Goal: Book appointment/travel/reservation

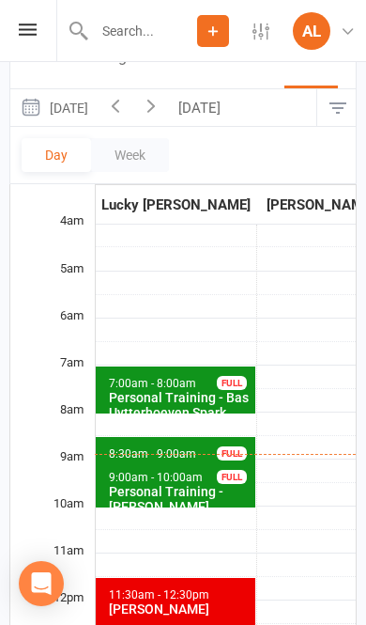
scroll to position [0, 561]
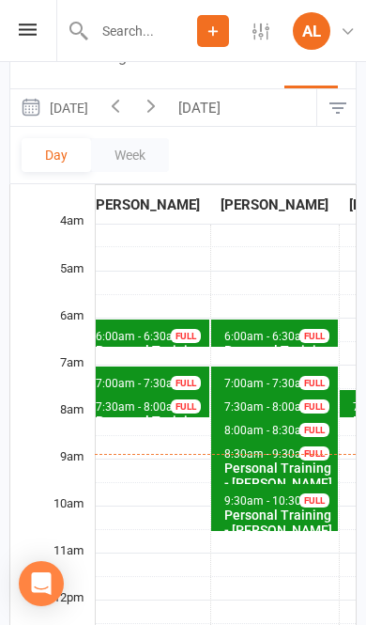
click at [98, 97] on button "[DATE]" at bounding box center [53, 107] width 87 height 37
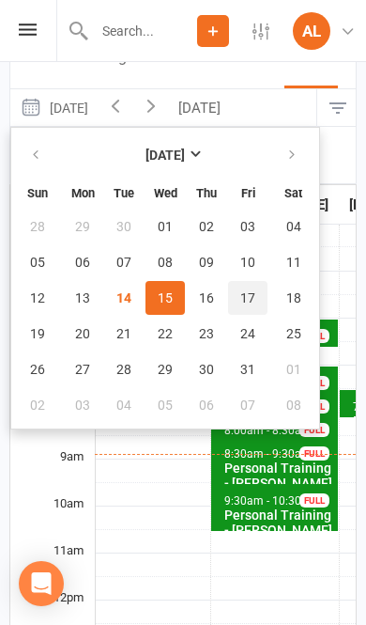
click at [253, 292] on span "17" at bounding box center [247, 297] width 15 height 15
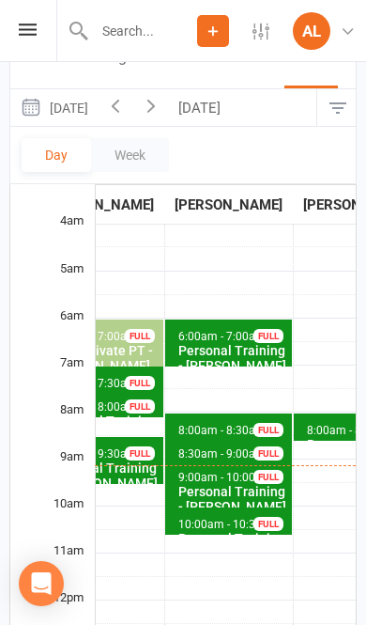
scroll to position [0, 614]
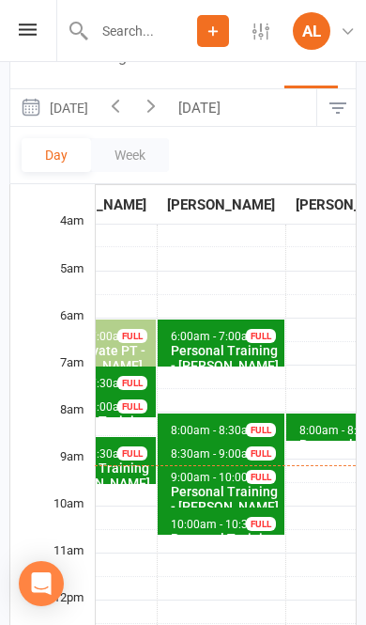
click at [89, 115] on button "[DATE]" at bounding box center [53, 107] width 87 height 37
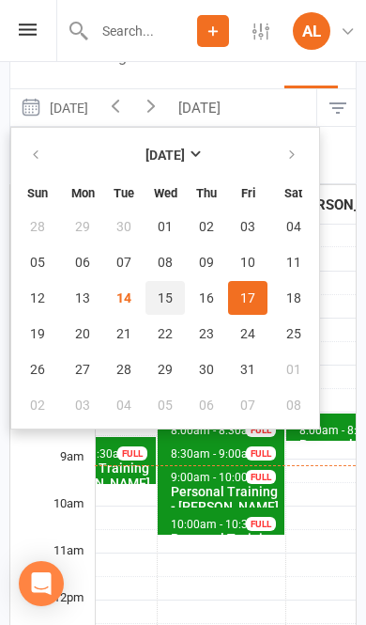
click at [163, 300] on span "15" at bounding box center [165, 297] width 15 height 15
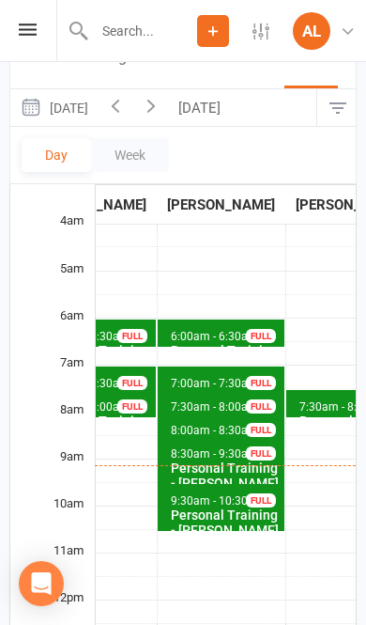
click at [162, 107] on icon "button" at bounding box center [151, 105] width 21 height 21
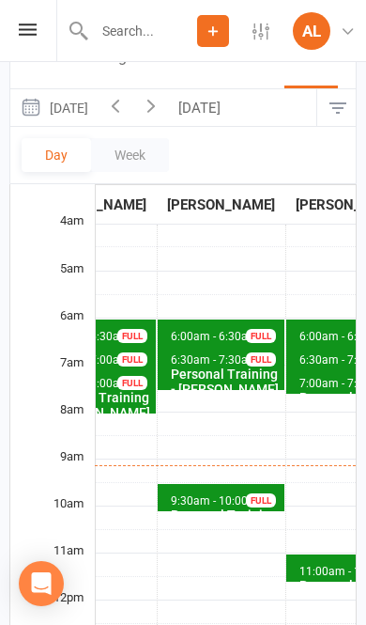
click at [162, 108] on icon "button" at bounding box center [151, 105] width 21 height 21
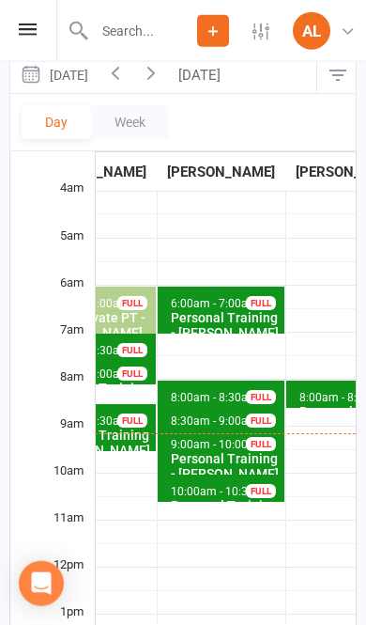
click at [126, 80] on icon "button" at bounding box center [115, 72] width 21 height 21
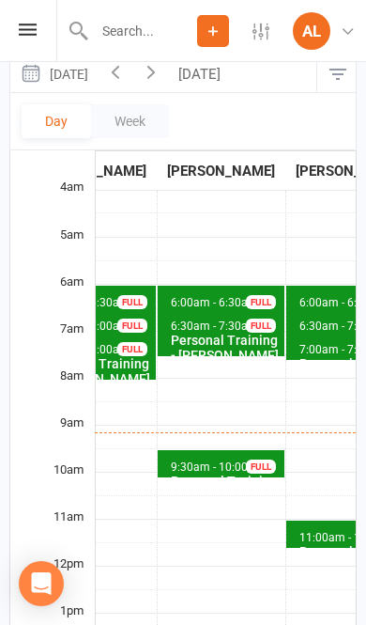
click at [169, 87] on button "button" at bounding box center [151, 73] width 36 height 37
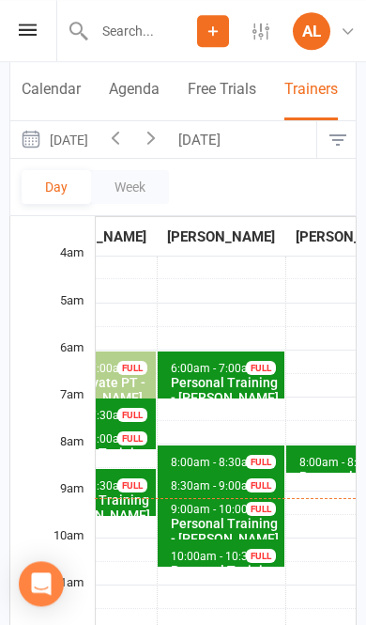
scroll to position [148, 0]
click at [126, 133] on icon "button" at bounding box center [115, 137] width 21 height 21
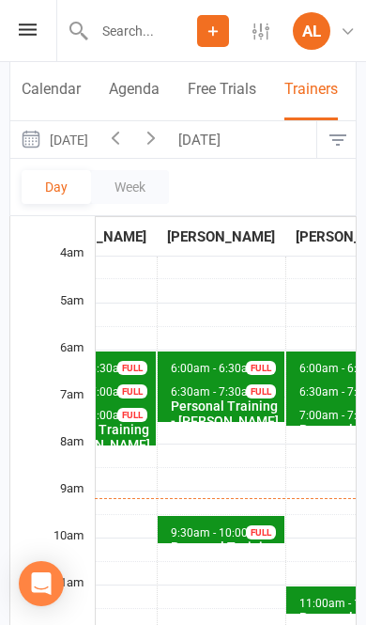
click at [126, 133] on icon "button" at bounding box center [115, 137] width 21 height 21
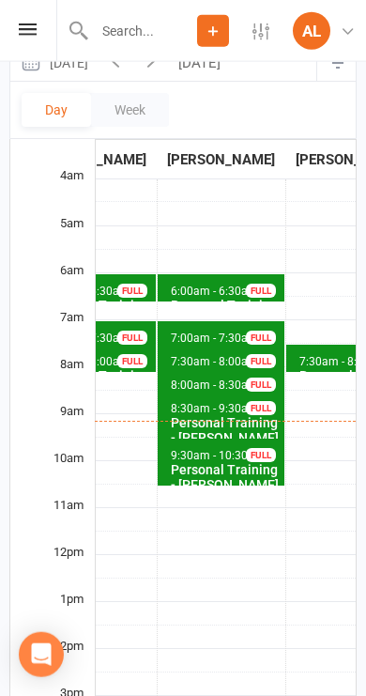
scroll to position [226, 0]
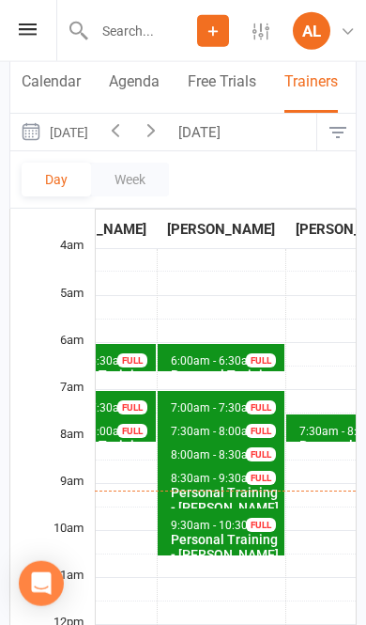
click at [162, 130] on icon "button" at bounding box center [151, 129] width 21 height 21
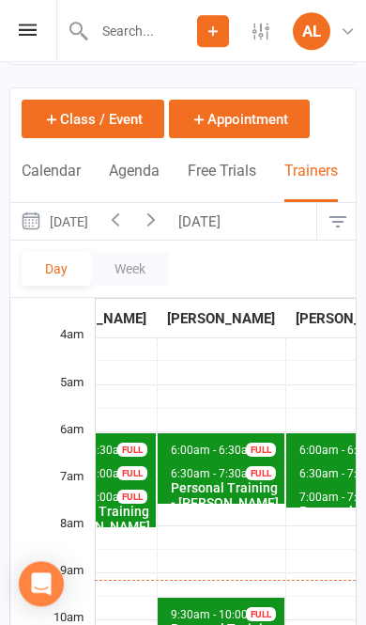
scroll to position [67, 0]
click at [211, 130] on button "Appointment" at bounding box center [239, 119] width 141 height 39
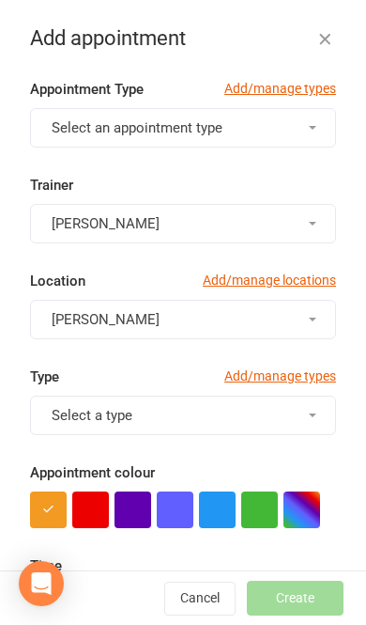
click at [292, 130] on button "Select an appointment type" at bounding box center [183, 127] width 306 height 39
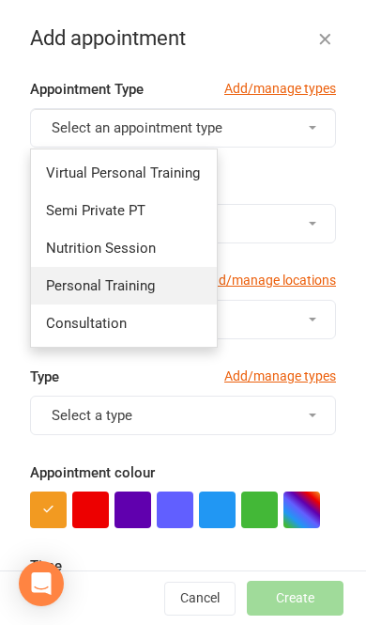
click at [168, 290] on link "Personal Training" at bounding box center [124, 286] width 186 height 38
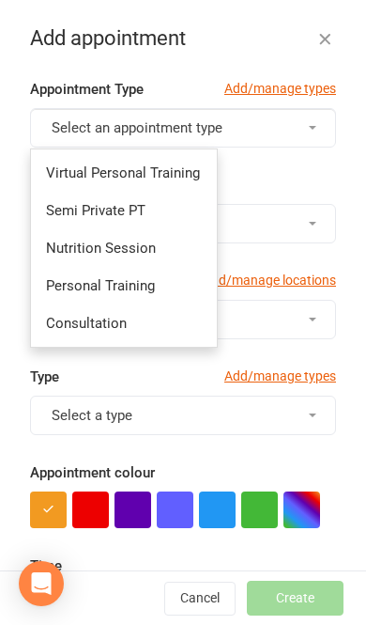
type input "9:45am"
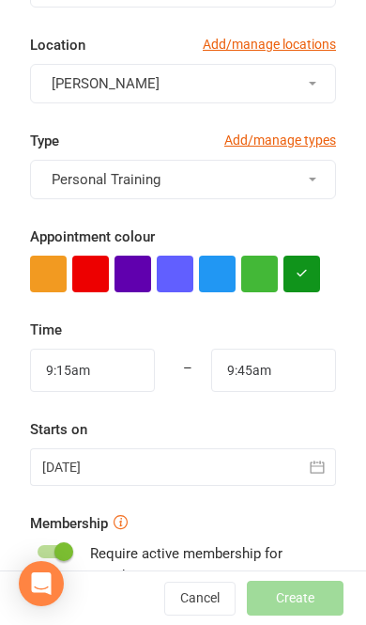
scroll to position [232, 0]
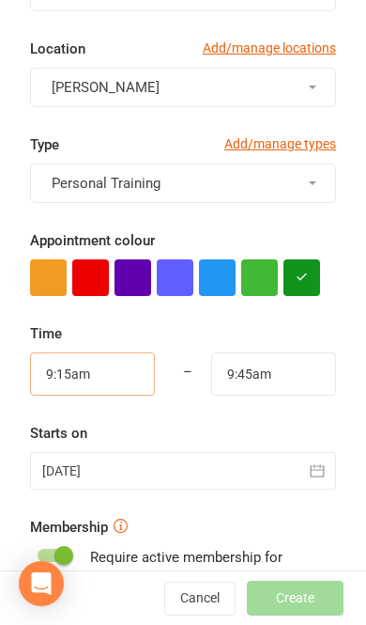
click at [112, 373] on input "9:15am" at bounding box center [92, 373] width 125 height 43
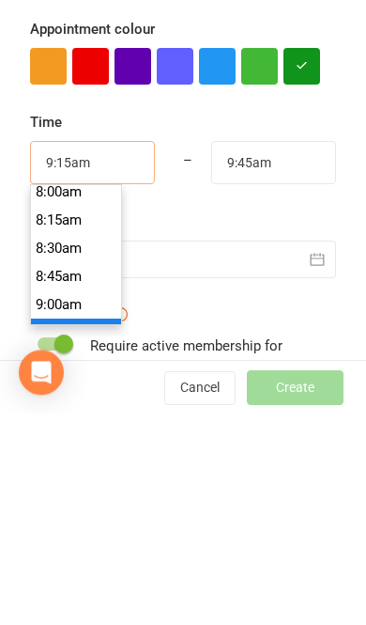
scroll to position [897, 0]
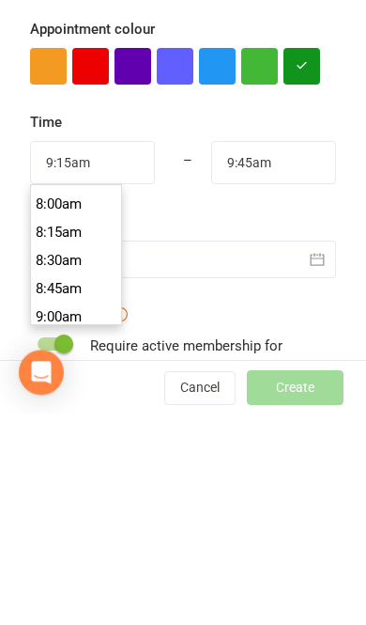
click at [82, 457] on li "8:30am" at bounding box center [76, 471] width 90 height 28
type input "8:30am"
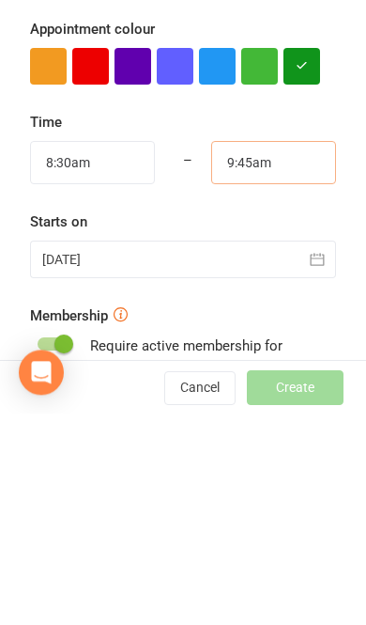
click at [293, 352] on input "9:45am" at bounding box center [273, 373] width 125 height 43
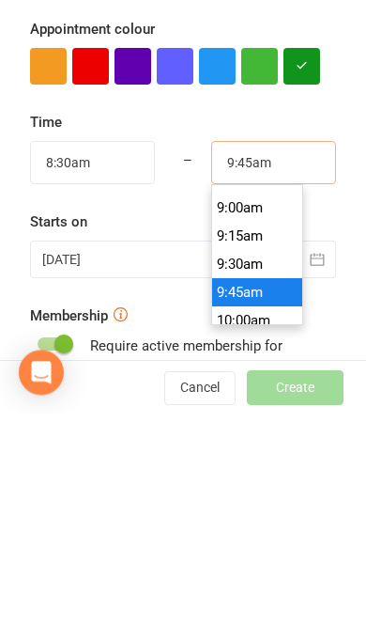
scroll to position [1004, 0]
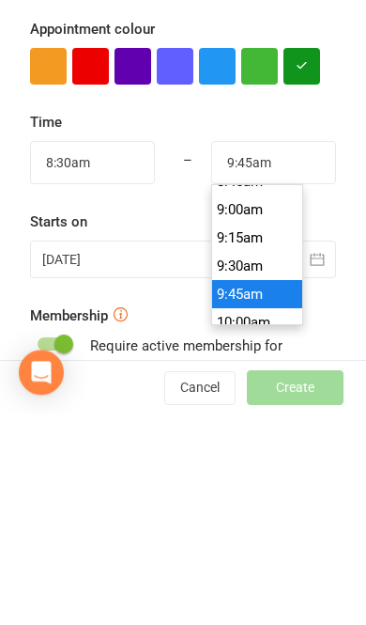
click at [268, 407] on li "9:00am" at bounding box center [257, 421] width 90 height 28
type input "9:00am"
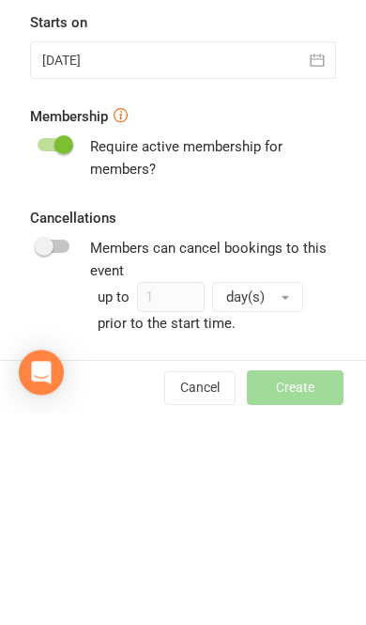
scroll to position [422, 0]
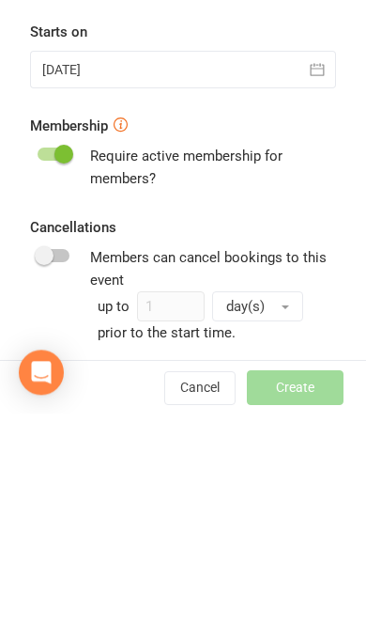
click at [254, 262] on div at bounding box center [183, 281] width 306 height 38
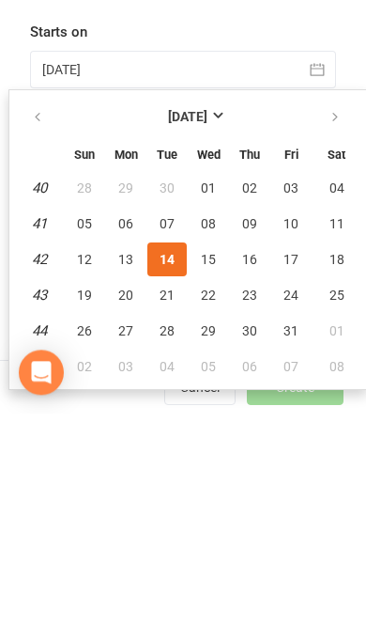
scroll to position [278, 2]
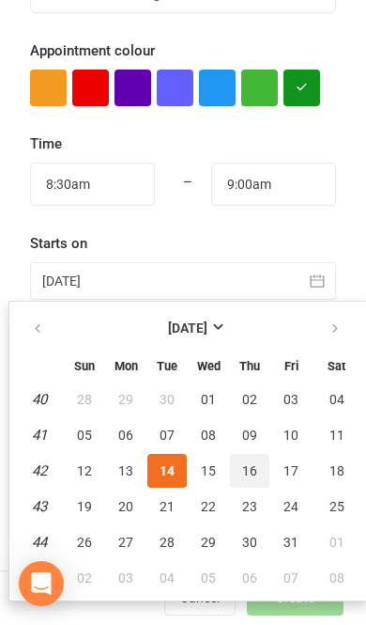
click at [253, 473] on span "16" at bounding box center [249, 470] width 15 height 15
type input "[DATE]"
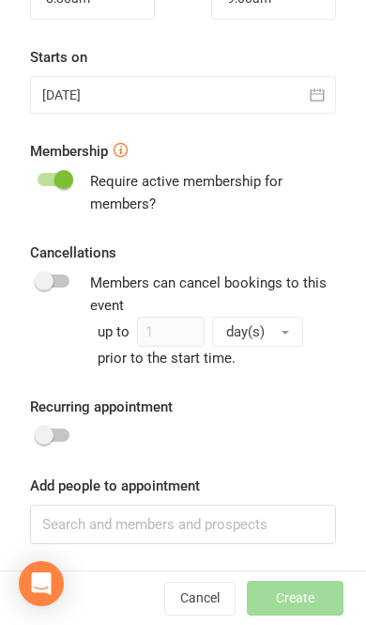
scroll to position [607, 0]
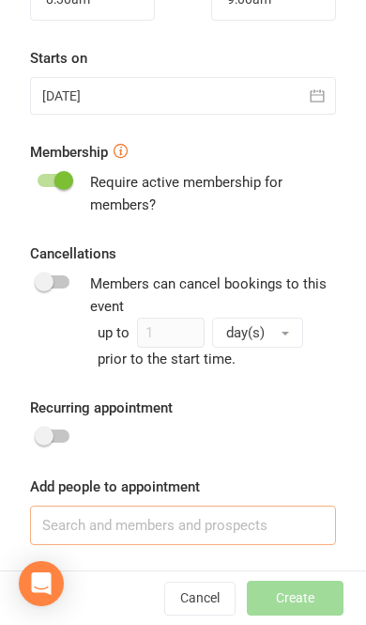
click at [242, 531] on input at bounding box center [183, 524] width 306 height 39
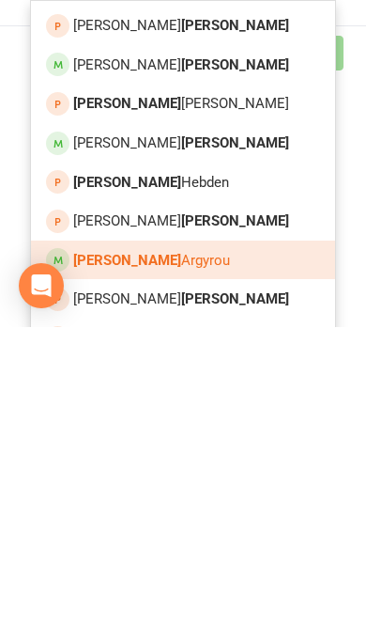
type input "[PERSON_NAME]"
click at [229, 538] on link "[PERSON_NAME]" at bounding box center [183, 557] width 304 height 39
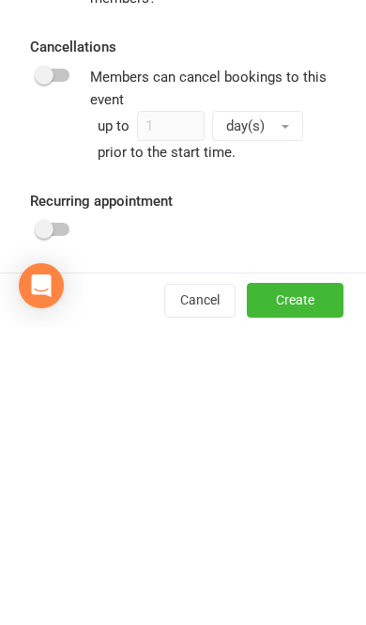
scroll to position [563, 0]
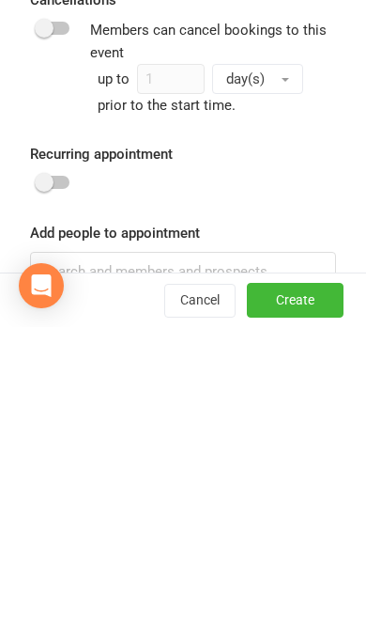
click at [300, 581] on button "Create" at bounding box center [295, 598] width 97 height 34
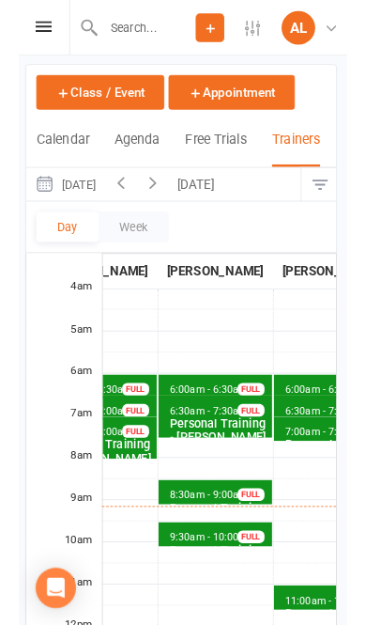
scroll to position [113, 2]
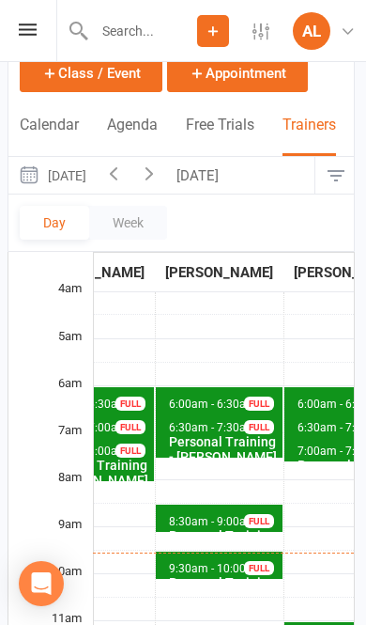
click at [196, 515] on span "8:30am - 9:00am" at bounding box center [212, 521] width 89 height 13
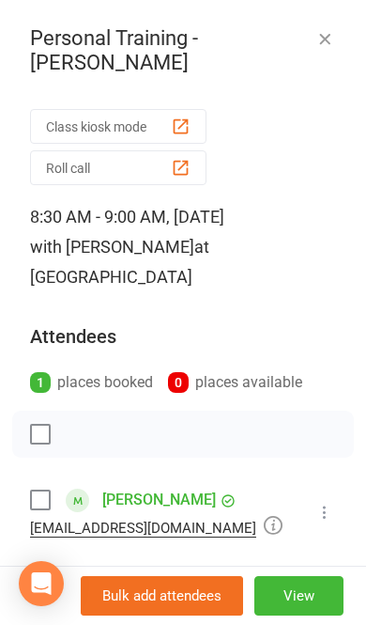
click at [326, 33] on icon "button" at bounding box center [325, 38] width 19 height 19
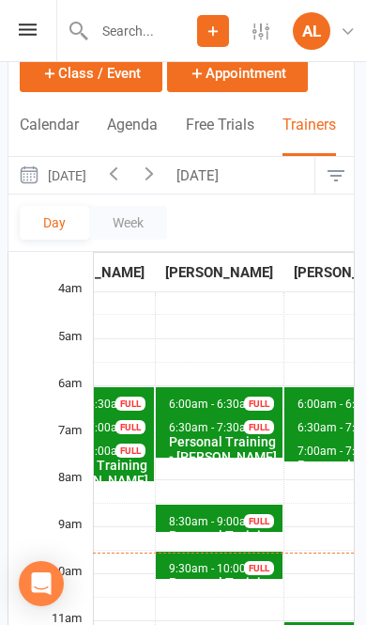
click at [233, 177] on button "[DATE]" at bounding box center [200, 175] width 66 height 37
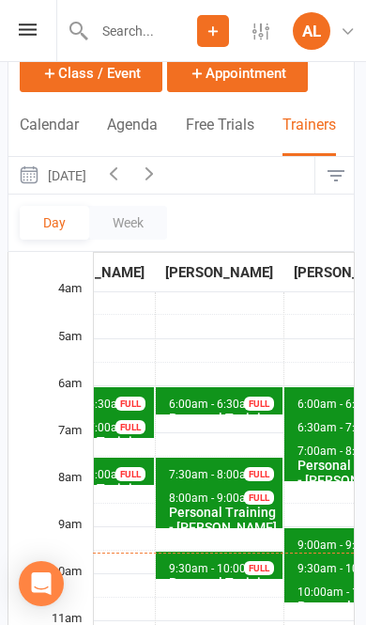
click at [205, 504] on div "Personal Training - [PERSON_NAME]" at bounding box center [223, 519] width 111 height 30
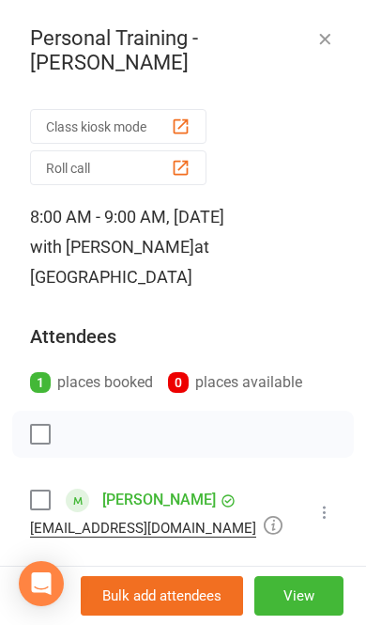
click at [327, 503] on button at bounding box center [325, 512] width 23 height 23
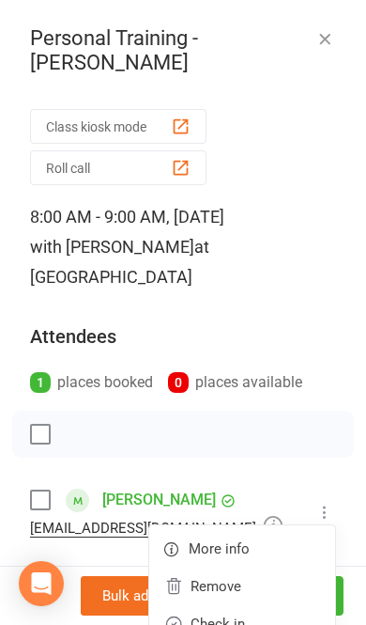
click at [256, 612] on link "Check in" at bounding box center [242, 624] width 186 height 38
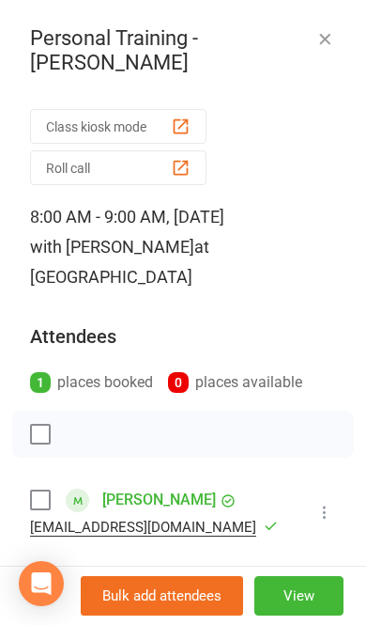
click at [329, 33] on icon "button" at bounding box center [325, 38] width 19 height 19
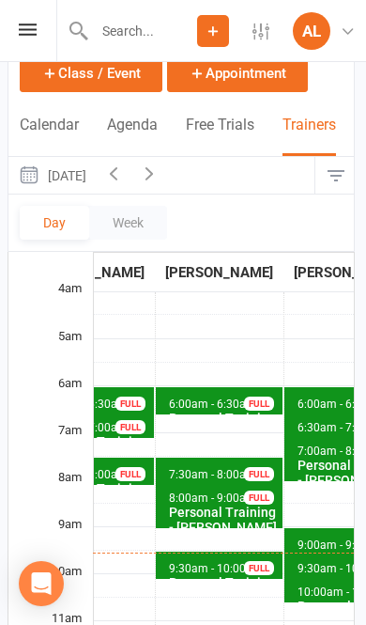
click at [210, 468] on span "7:30am - 8:00am" at bounding box center [212, 474] width 89 height 13
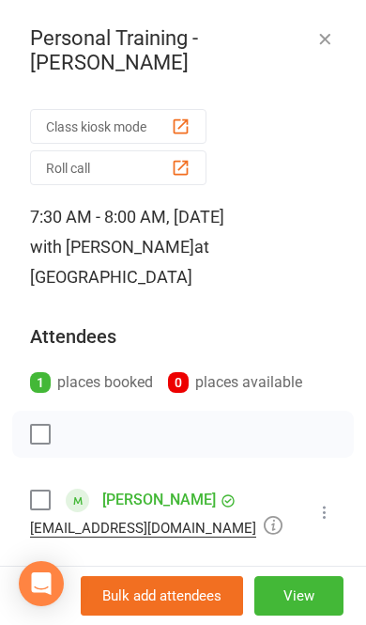
click at [334, 502] on button at bounding box center [325, 512] width 23 height 23
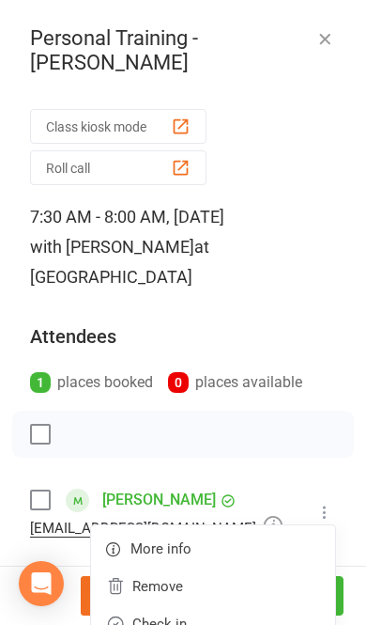
click at [241, 611] on link "Check in" at bounding box center [213, 624] width 244 height 38
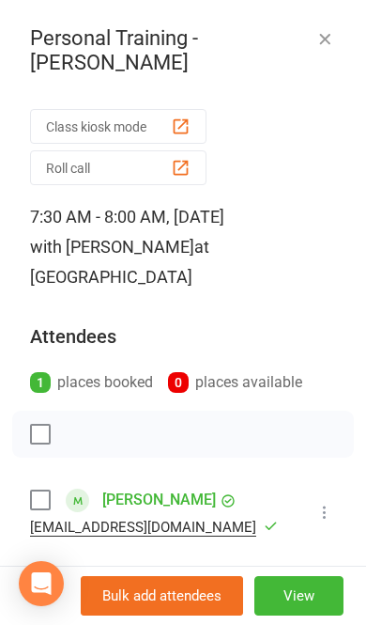
click at [309, 39] on div "Personal Training - [PERSON_NAME]" at bounding box center [183, 50] width 366 height 49
click at [333, 39] on icon "button" at bounding box center [325, 38] width 19 height 19
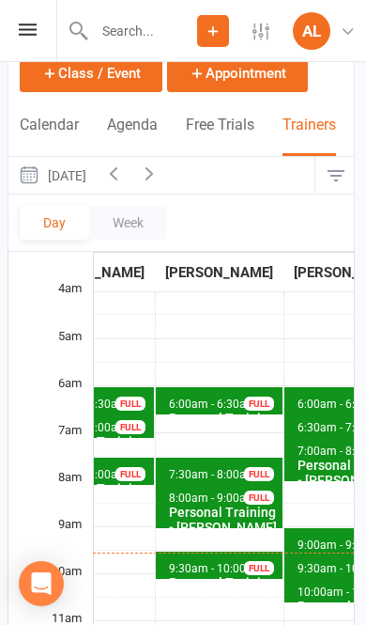
click at [168, 397] on span "6:00am - 6:30am" at bounding box center [212, 403] width 89 height 13
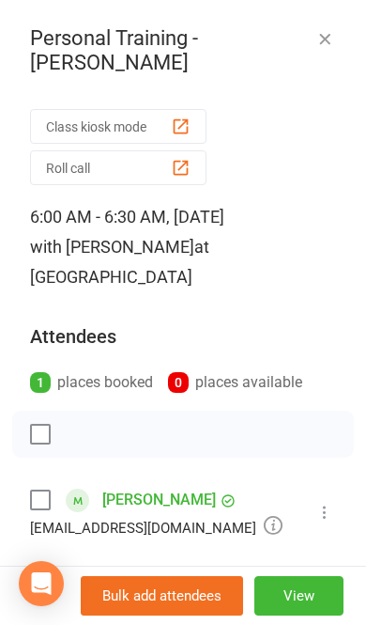
click at [333, 520] on icon at bounding box center [325, 512] width 19 height 19
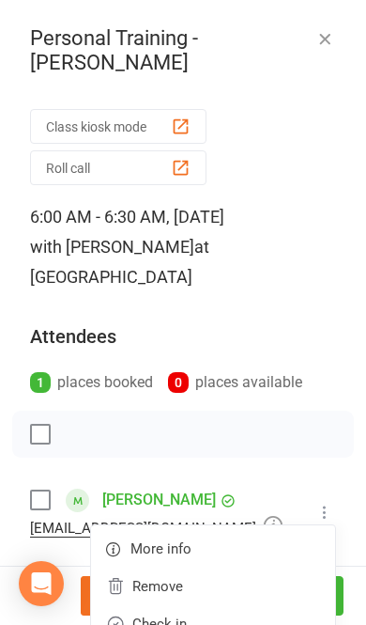
click at [245, 614] on link "Check in" at bounding box center [213, 624] width 244 height 38
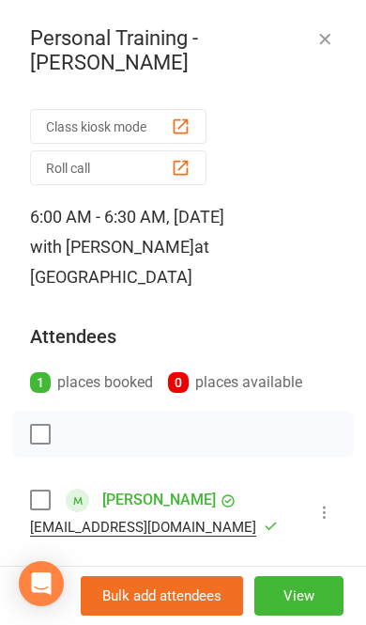
click at [321, 42] on icon "button" at bounding box center [325, 38] width 19 height 19
